Goal: Information Seeking & Learning: Find specific page/section

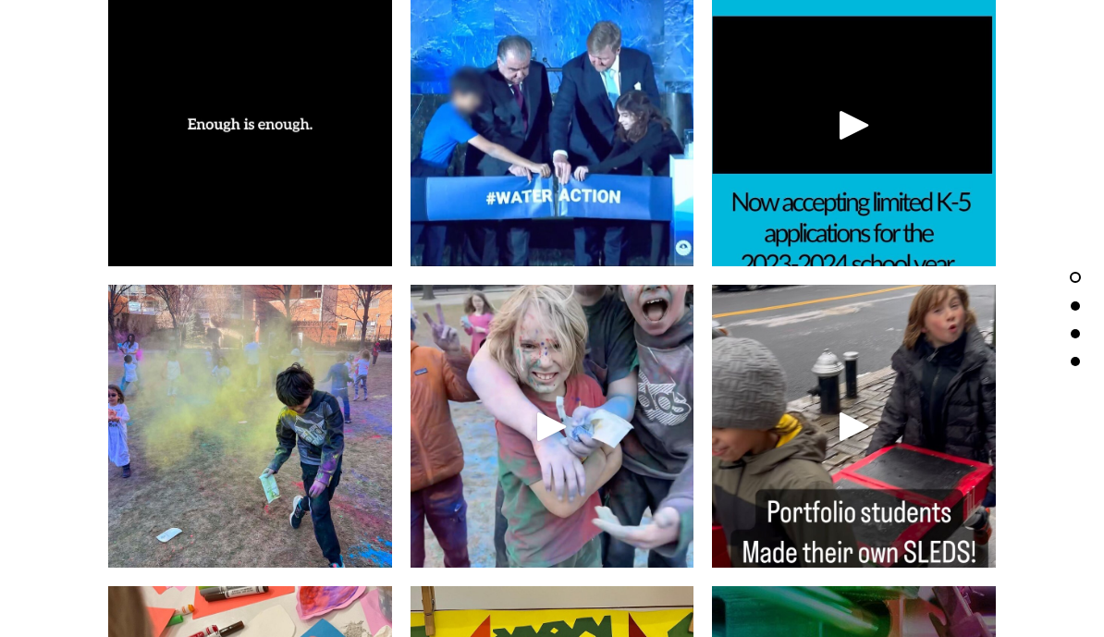
scroll to position [3662, 0]
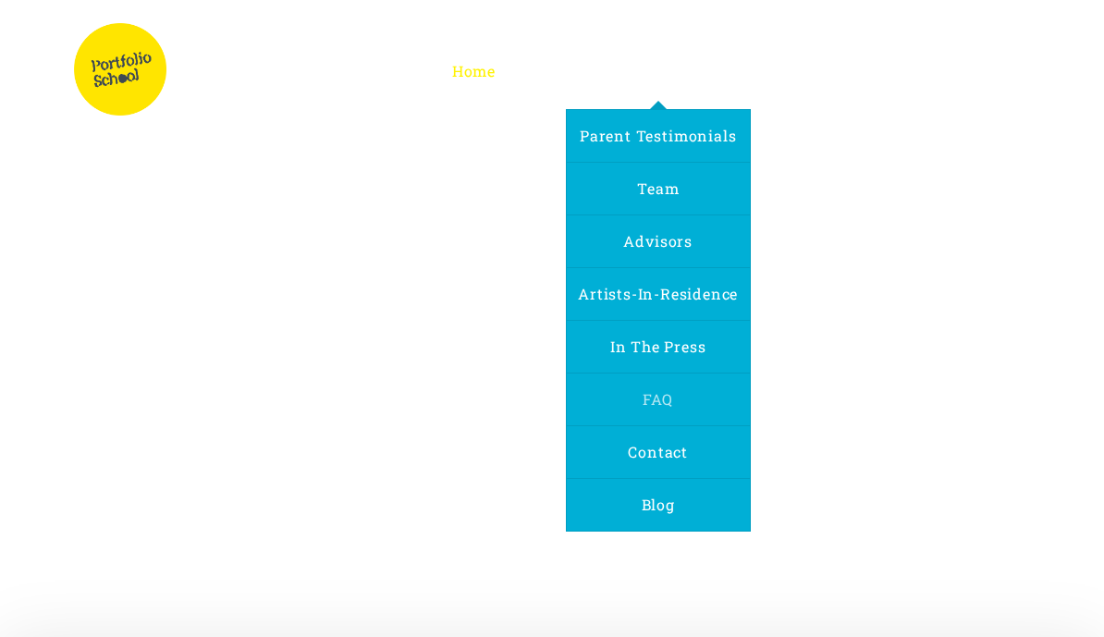
click at [667, 399] on span "FAQ" at bounding box center [657, 398] width 30 height 19
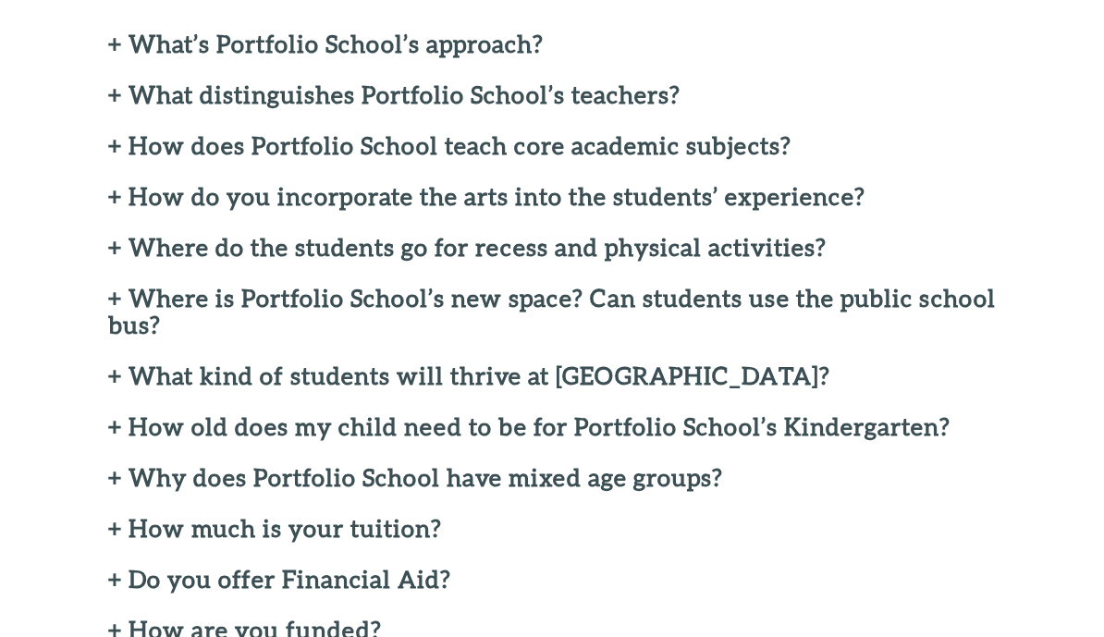
scroll to position [544, 0]
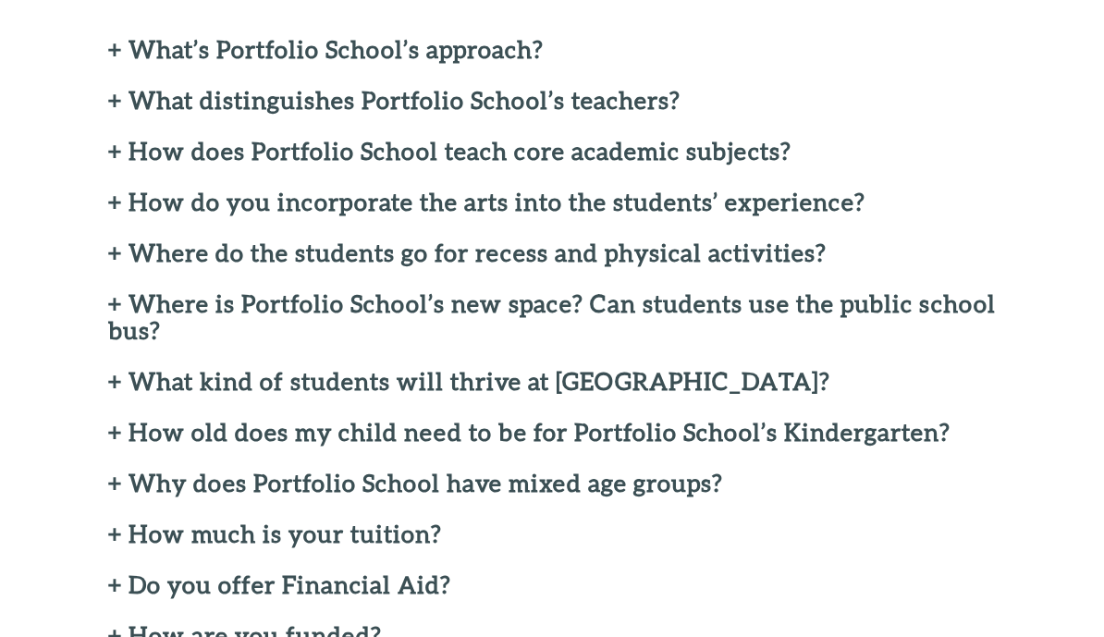
click at [357, 575] on h2 "+ Do you offer Financial Aid?" at bounding box center [551, 584] width 887 height 27
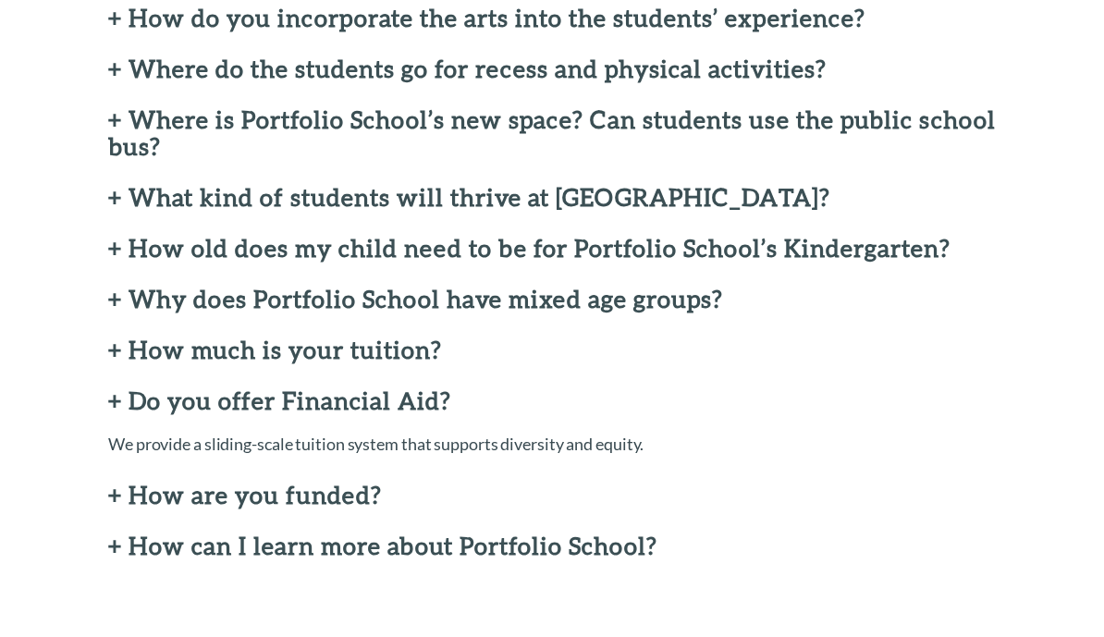
scroll to position [729, 0]
click at [349, 352] on h2 "+ How much is your tuition?" at bounding box center [551, 349] width 887 height 27
